Goal: Task Accomplishment & Management: Manage account settings

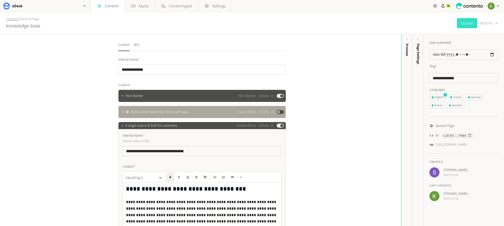
click at [11, 19] on link "Content" at bounding box center [12, 18] width 12 height 5
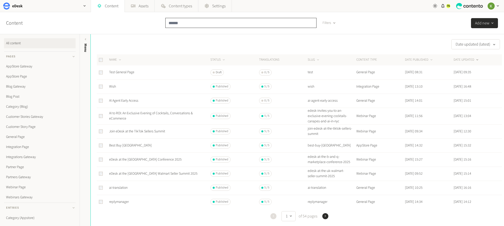
click at [215, 26] on input "text" at bounding box center [240, 23] width 151 height 10
paste input "**********"
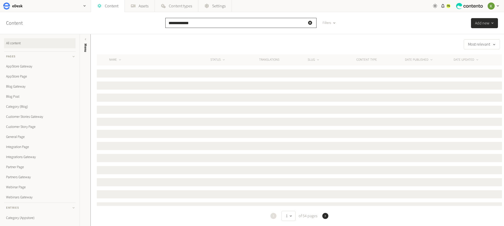
type input "**********"
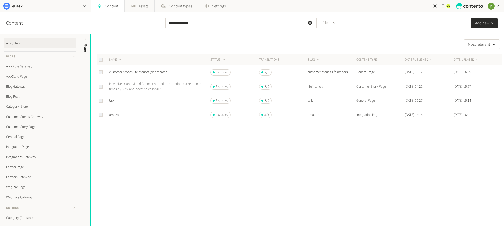
click at [146, 83] on link "How eDesk and Mirakl Connect helped Life Interiors cut response times by 60% an…" at bounding box center [155, 86] width 92 height 10
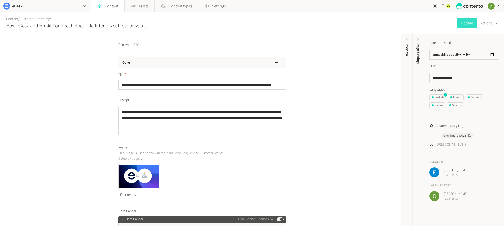
click at [138, 43] on button "SEO" at bounding box center [137, 46] width 6 height 9
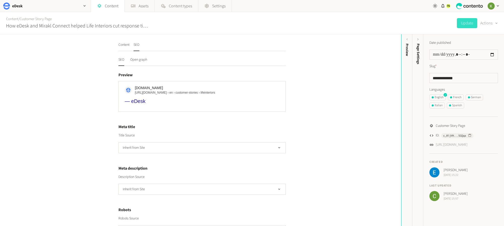
click at [217, 140] on div "Title Source Inherit from Site" at bounding box center [201, 143] width 167 height 20
click at [216, 148] on button "Inherit from Site" at bounding box center [201, 147] width 167 height 11
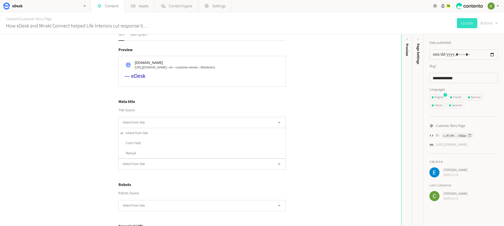
scroll to position [28, 0]
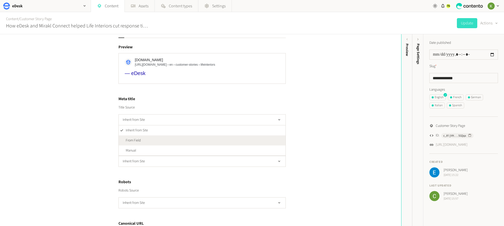
click at [207, 140] on li "From Field" at bounding box center [202, 141] width 167 height 10
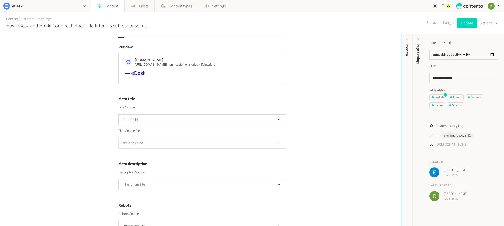
click at [216, 140] on button "None selected" at bounding box center [201, 143] width 167 height 11
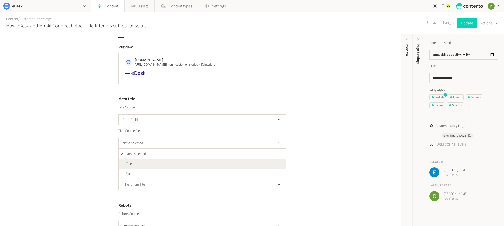
drag, startPoint x: 206, startPoint y: 163, endPoint x: 226, endPoint y: 149, distance: 23.8
click at [206, 162] on li "Title" at bounding box center [202, 164] width 167 height 10
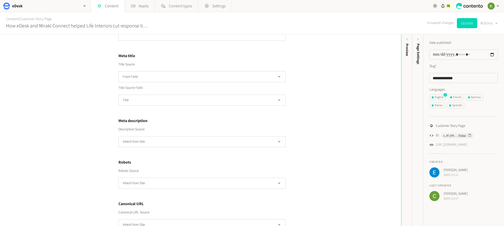
scroll to position [75, 0]
click at [219, 134] on button "Inherit from Site" at bounding box center [201, 138] width 167 height 11
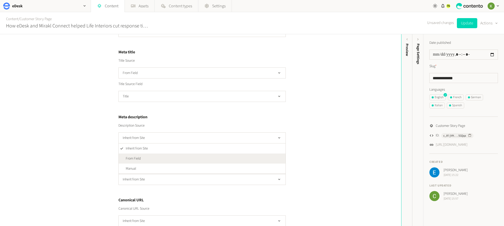
click at [206, 154] on li "From Field" at bounding box center [202, 159] width 167 height 10
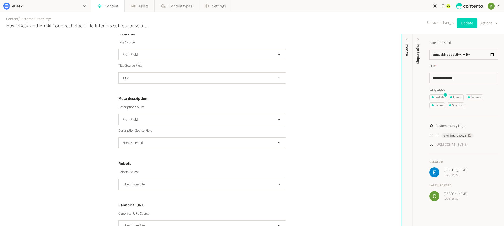
scroll to position [110, 0]
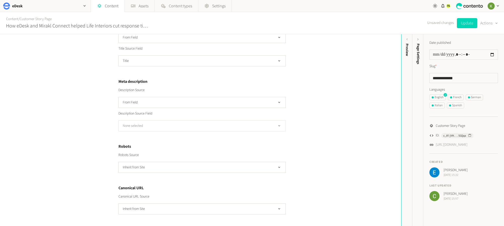
click at [204, 125] on button "None selected" at bounding box center [201, 125] width 167 height 11
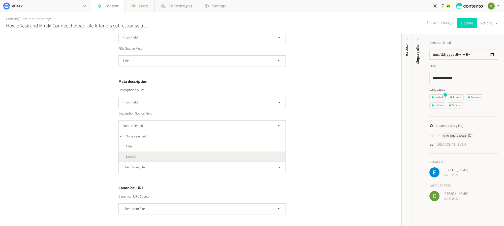
click at [180, 156] on li "Excerpt" at bounding box center [202, 157] width 167 height 10
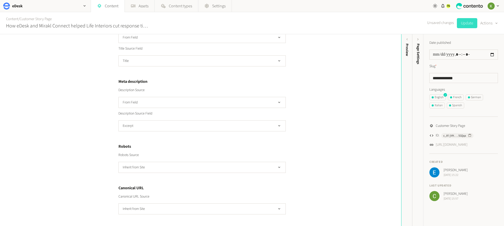
click at [470, 25] on button "Update" at bounding box center [467, 23] width 20 height 10
click at [13, 20] on link "Content" at bounding box center [12, 18] width 12 height 5
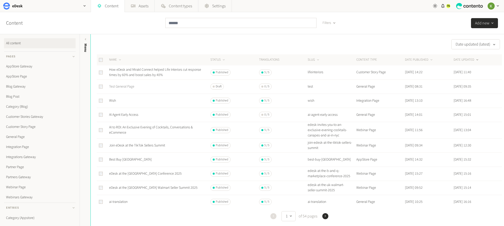
click at [120, 87] on link "Test General Page" at bounding box center [121, 86] width 25 height 5
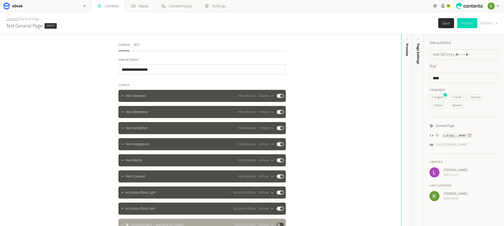
click at [12, 19] on link "Content" at bounding box center [12, 18] width 12 height 5
